Goal: Task Accomplishment & Management: Use online tool/utility

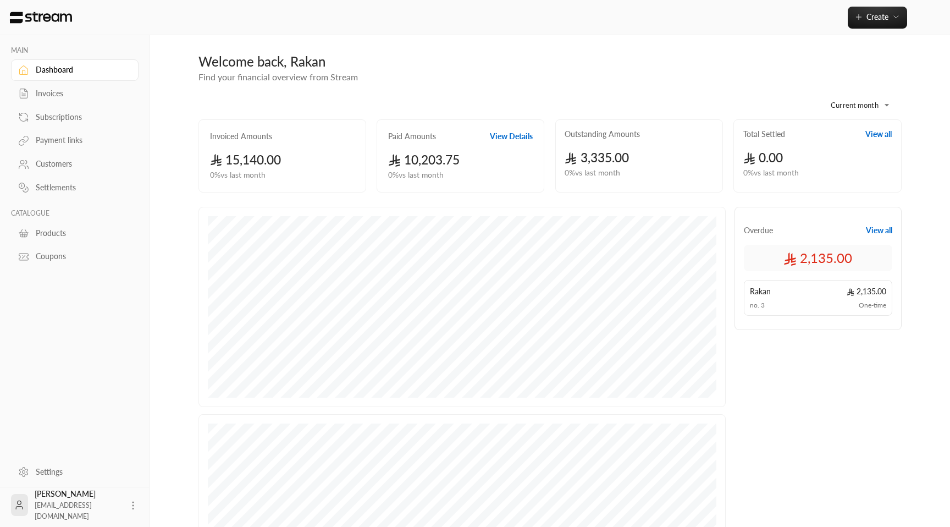
click at [59, 87] on link "Invoices" at bounding box center [75, 93] width 128 height 21
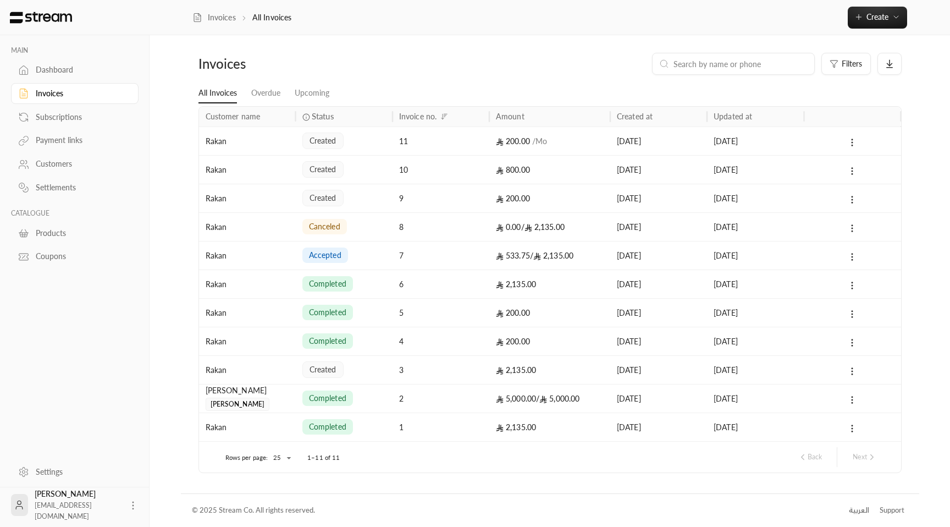
click at [509, 403] on div "5,000.00 / 5,000.00" at bounding box center [550, 398] width 108 height 28
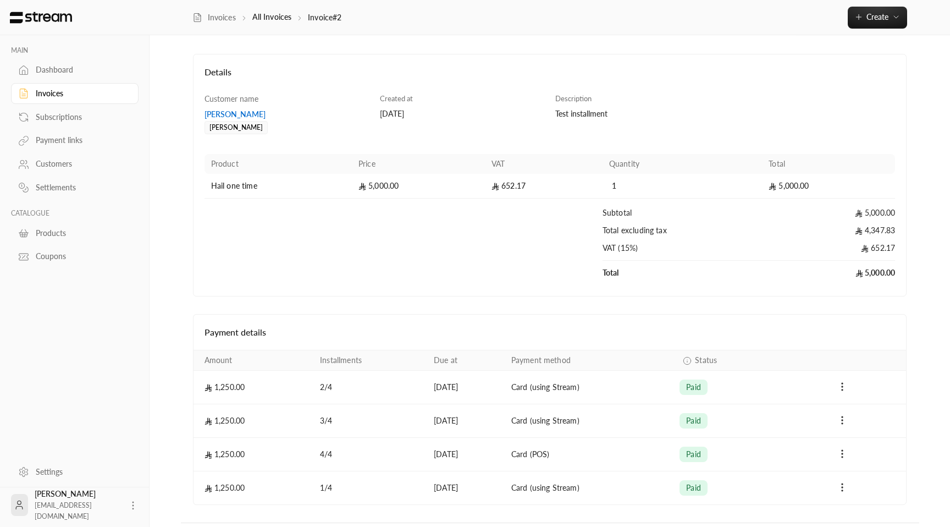
scroll to position [72, 0]
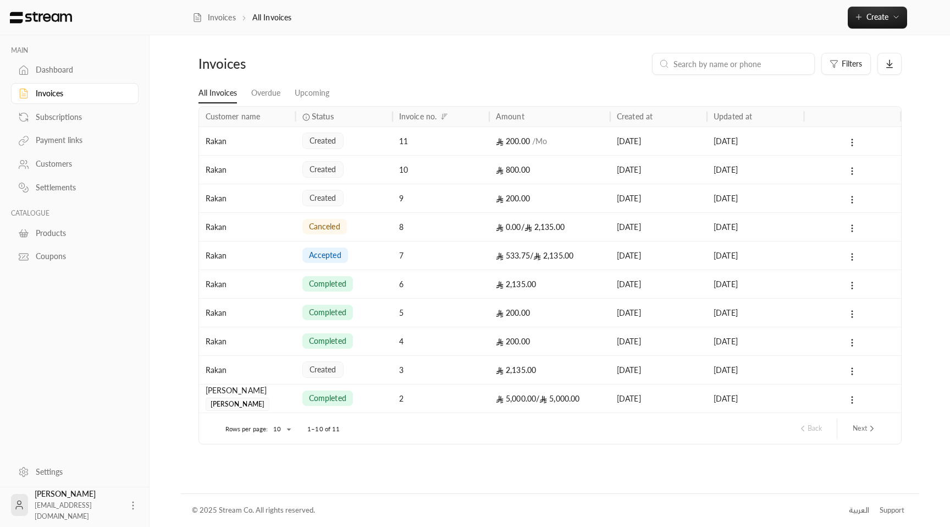
click at [861, 431] on button "Next" at bounding box center [864, 428] width 33 height 19
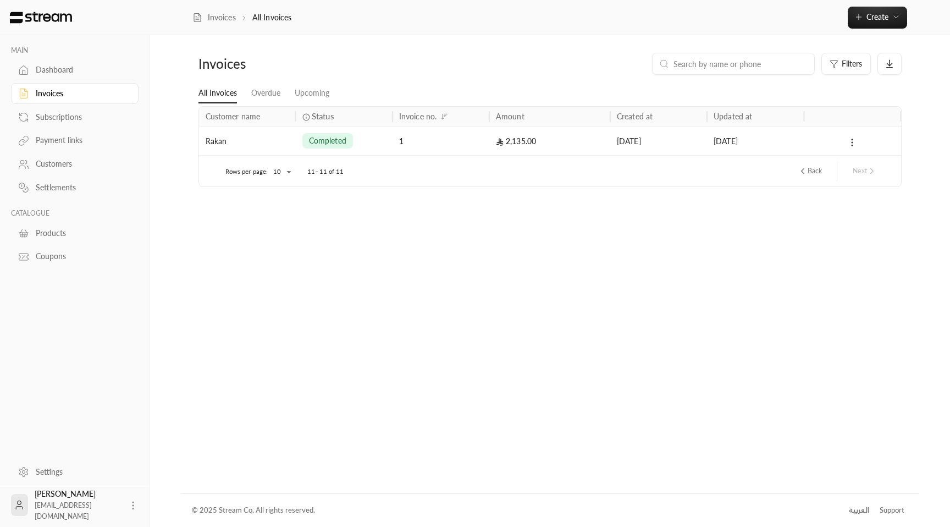
click at [55, 94] on div "Invoices" at bounding box center [80, 93] width 89 height 11
click at [60, 113] on div "Subscriptions" at bounding box center [80, 117] width 89 height 11
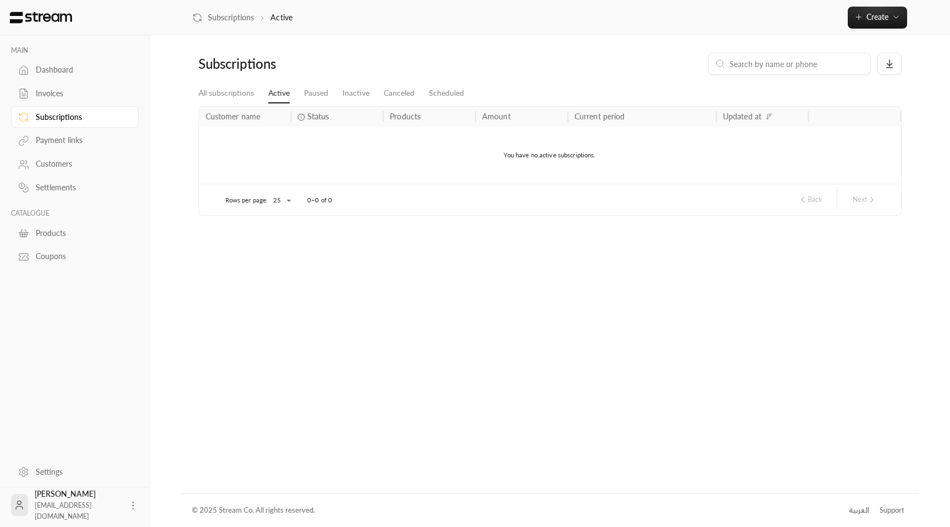
click at [60, 65] on div "Dashboard" at bounding box center [80, 69] width 89 height 11
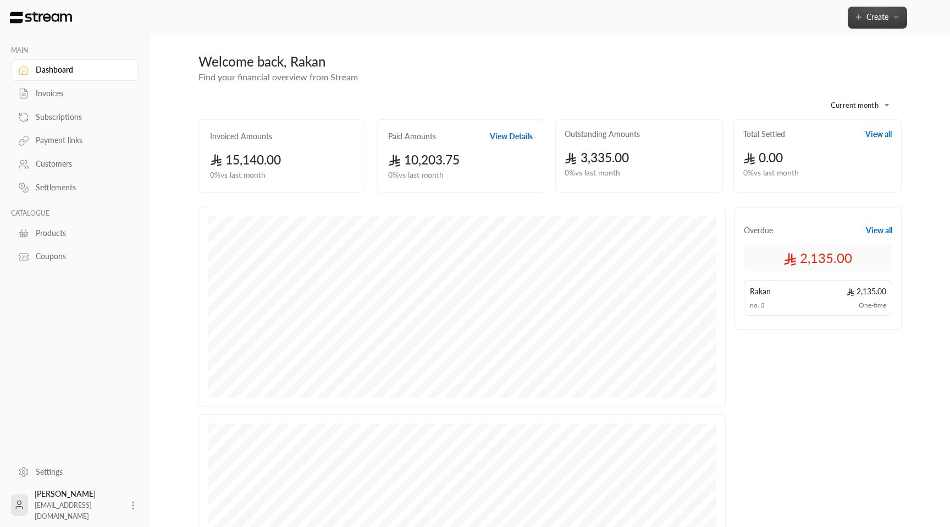
click at [883, 25] on button "Create" at bounding box center [877, 18] width 59 height 22
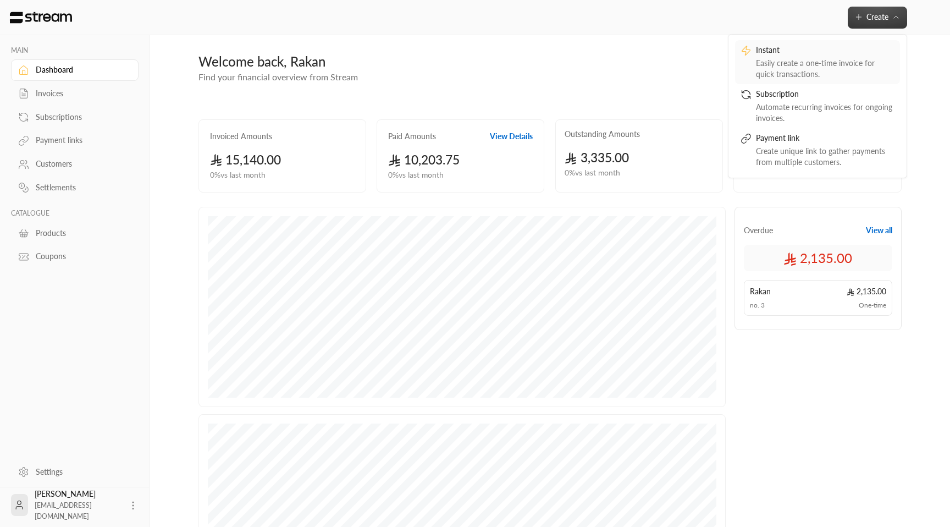
click at [851, 60] on div "Easily create a one-time invoice for quick transactions." at bounding box center [825, 69] width 139 height 22
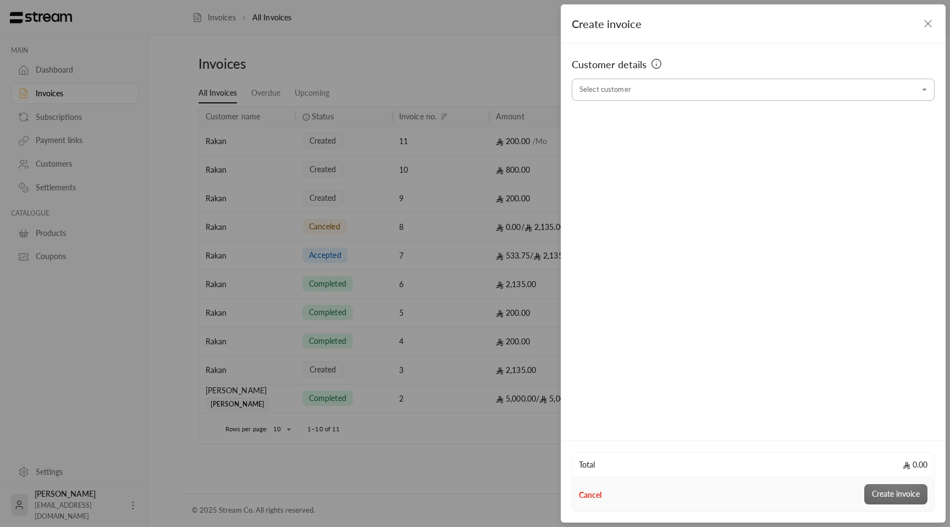
click at [734, 93] on input "Select customer" at bounding box center [753, 89] width 363 height 19
click at [672, 149] on span "+966505562859" at bounding box center [688, 148] width 76 height 9
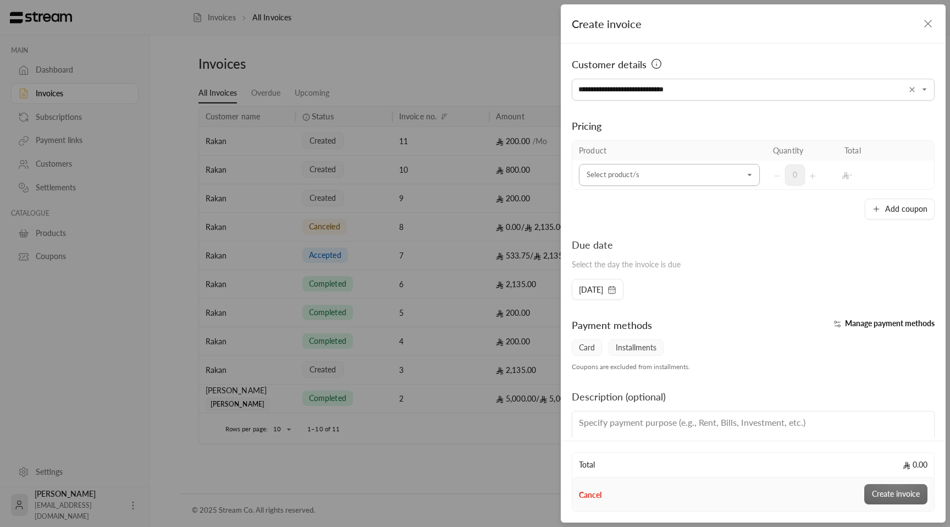
type input "**********"
click at [680, 173] on input "Select customer" at bounding box center [669, 175] width 181 height 19
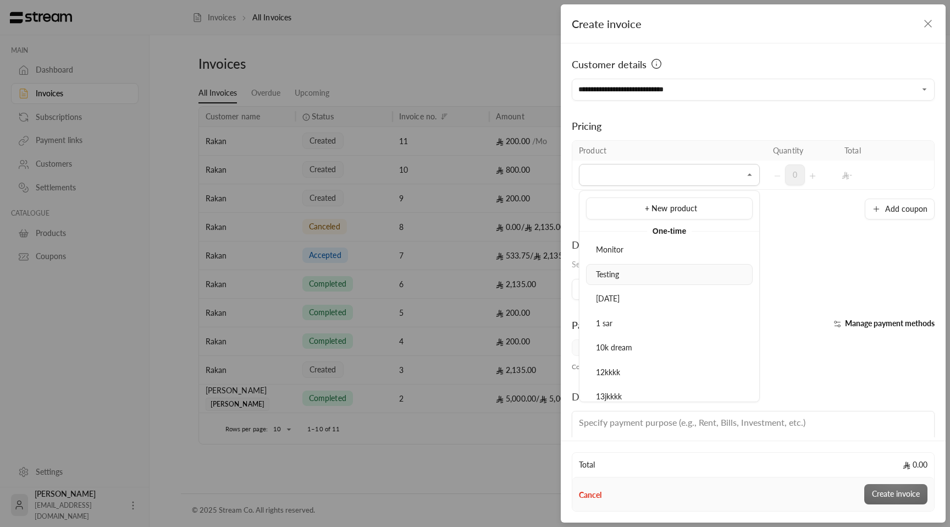
click at [649, 279] on div "Testing" at bounding box center [669, 275] width 155 height 12
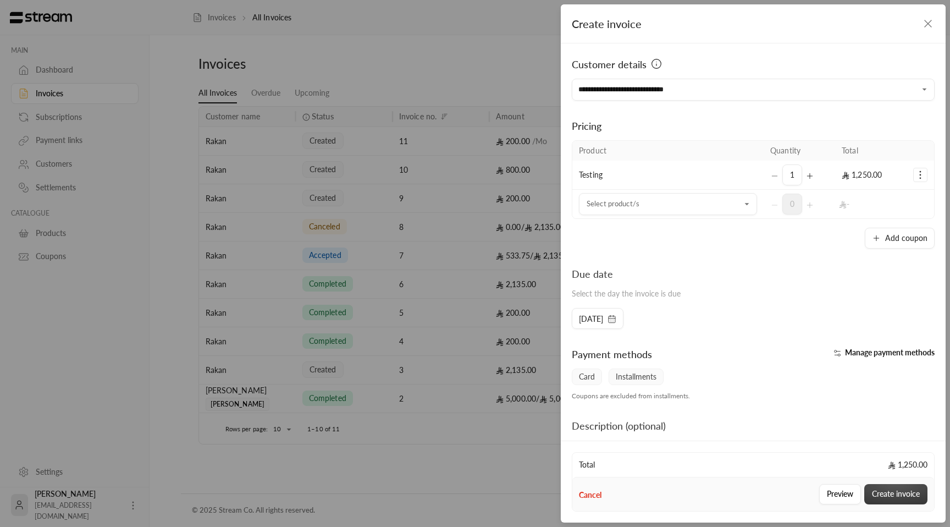
click at [897, 487] on button "Create invoice" at bounding box center [895, 494] width 63 height 20
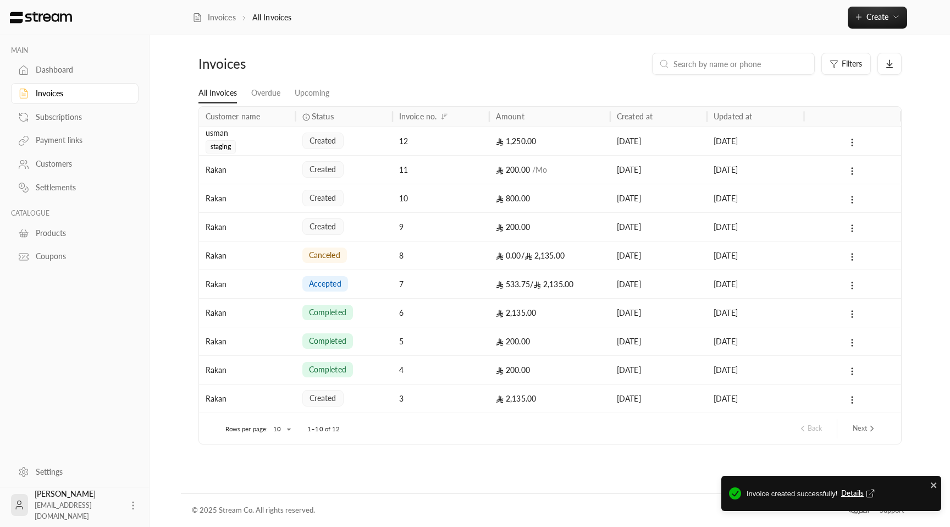
click at [480, 148] on div "12" at bounding box center [441, 141] width 84 height 28
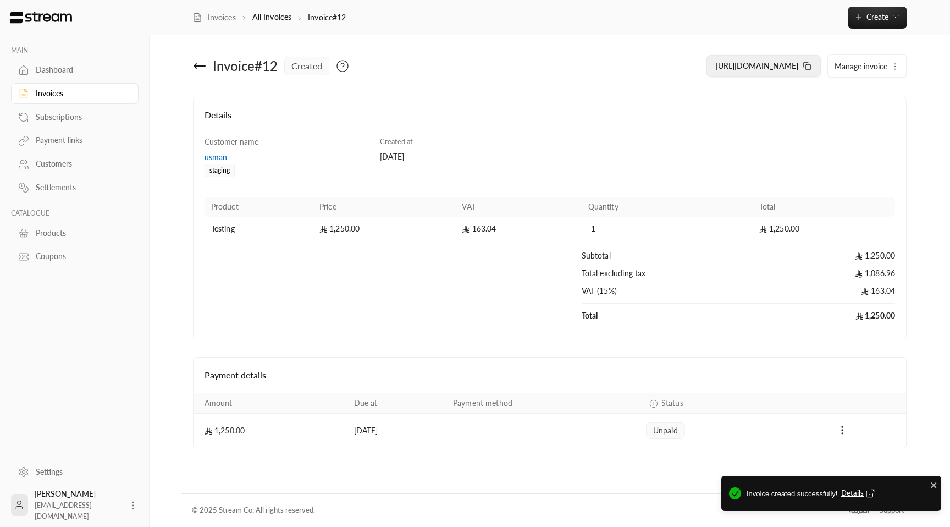
click at [806, 64] on icon at bounding box center [807, 66] width 9 height 9
